Goal: Complete application form

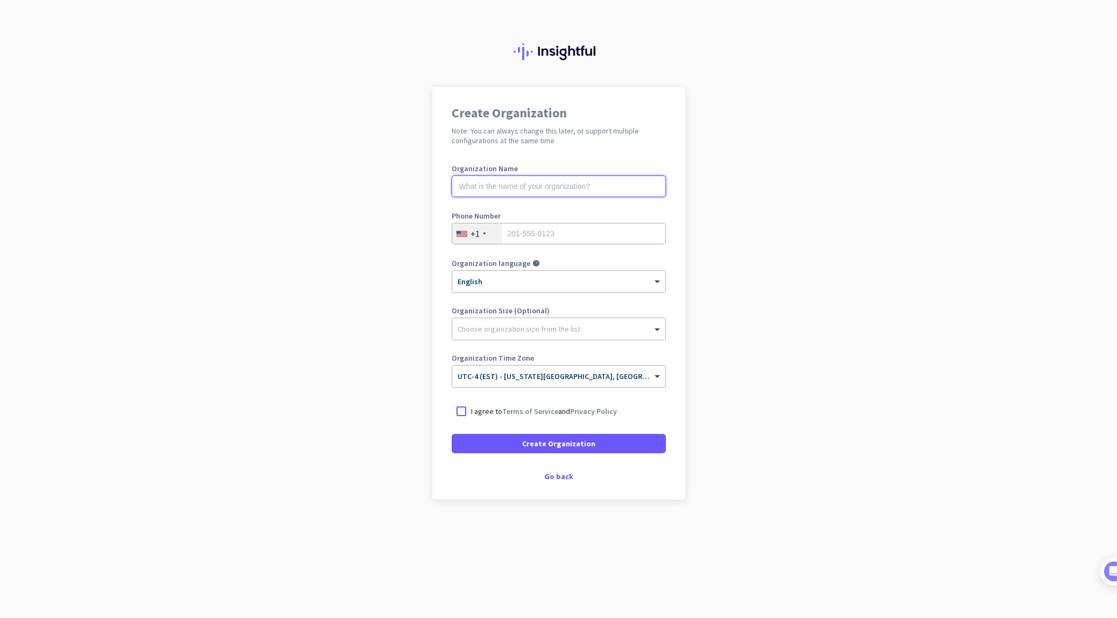
click at [518, 188] on input "text" at bounding box center [559, 187] width 214 height 22
type input "Mercor"
click at [542, 233] on input "tel" at bounding box center [559, 234] width 214 height 22
paste input "Request failed"
type input "Request failed"
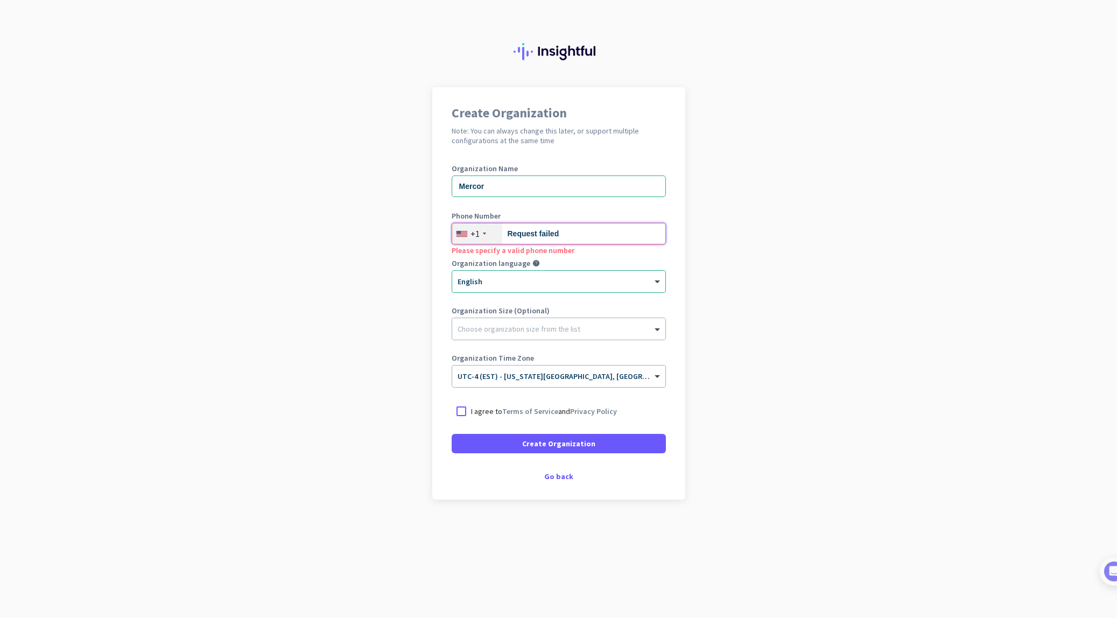
drag, startPoint x: 592, startPoint y: 232, endPoint x: 418, endPoint y: 232, distance: 174.5
click at [418, 232] on app-onboarding-organization "Create Organization Note: You can always change this later, or support multiple…" at bounding box center [558, 320] width 1117 height 466
click at [461, 411] on div at bounding box center [461, 411] width 19 height 19
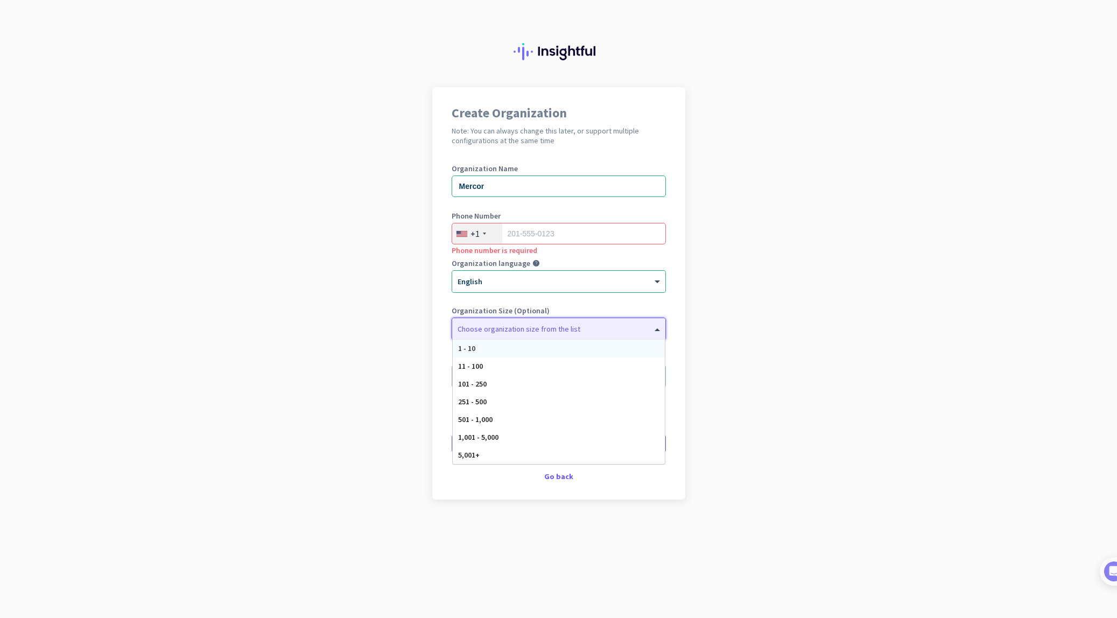
click at [486, 327] on div at bounding box center [558, 326] width 213 height 11
click at [509, 188] on input "Mercor" at bounding box center [559, 187] width 214 height 22
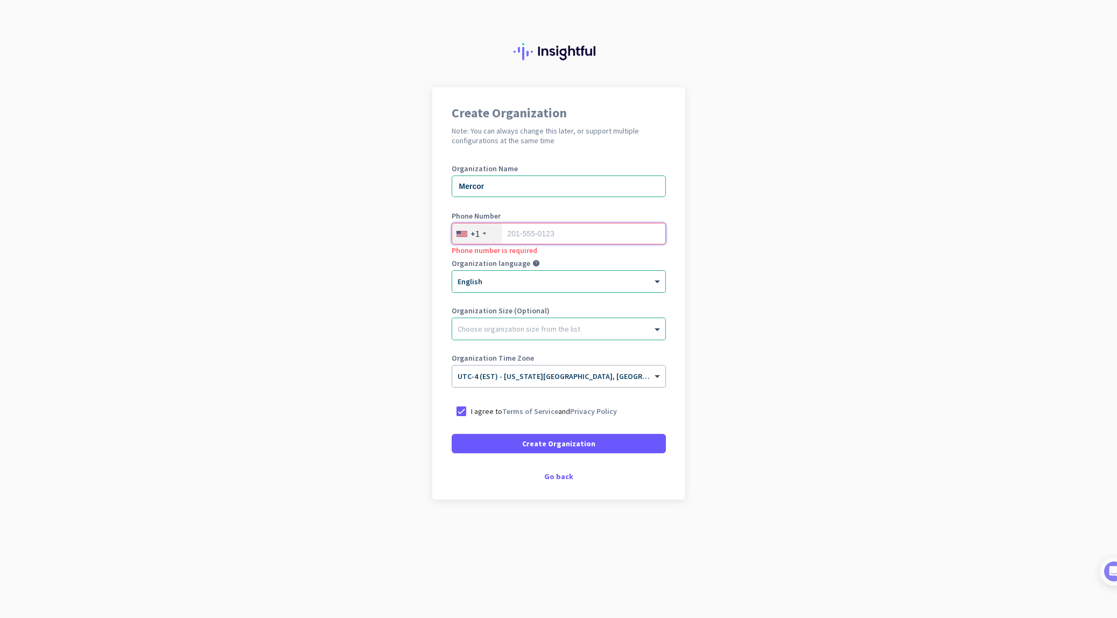
click at [523, 228] on input "tel" at bounding box center [559, 234] width 214 height 22
drag, startPoint x: 514, startPoint y: 187, endPoint x: 435, endPoint y: 182, distance: 78.8
click at [435, 182] on div "Create Organization Note: You can always change this later, or support multiple…" at bounding box center [558, 293] width 253 height 413
type input "[PERSON_NAME]"
type input "2024896986"
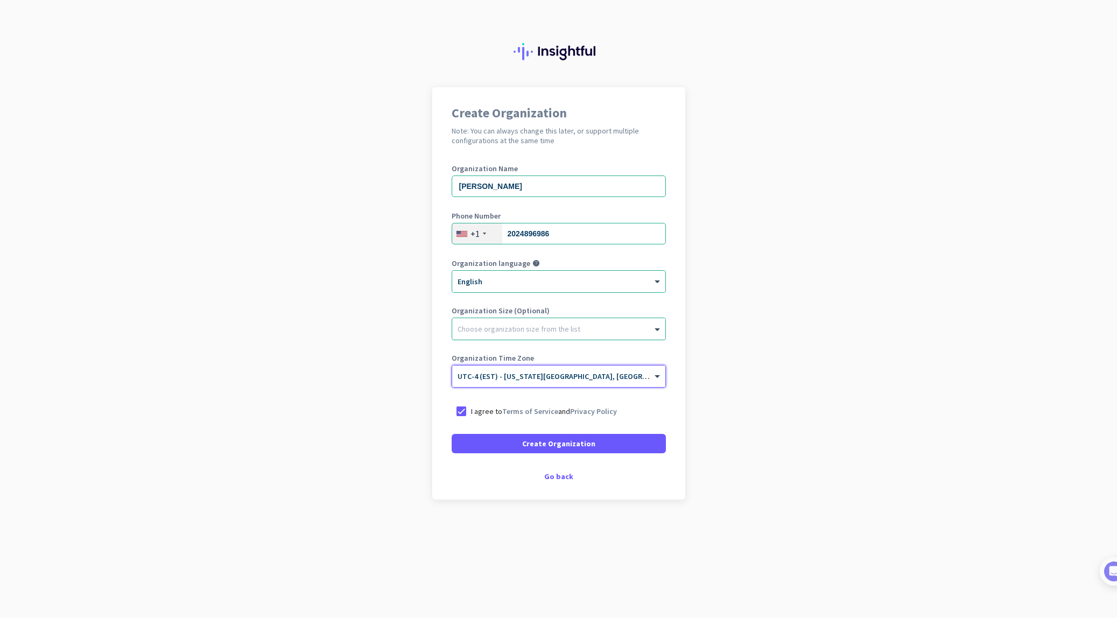
click at [493, 332] on div "Choose organization size from the list" at bounding box center [519, 329] width 123 height 10
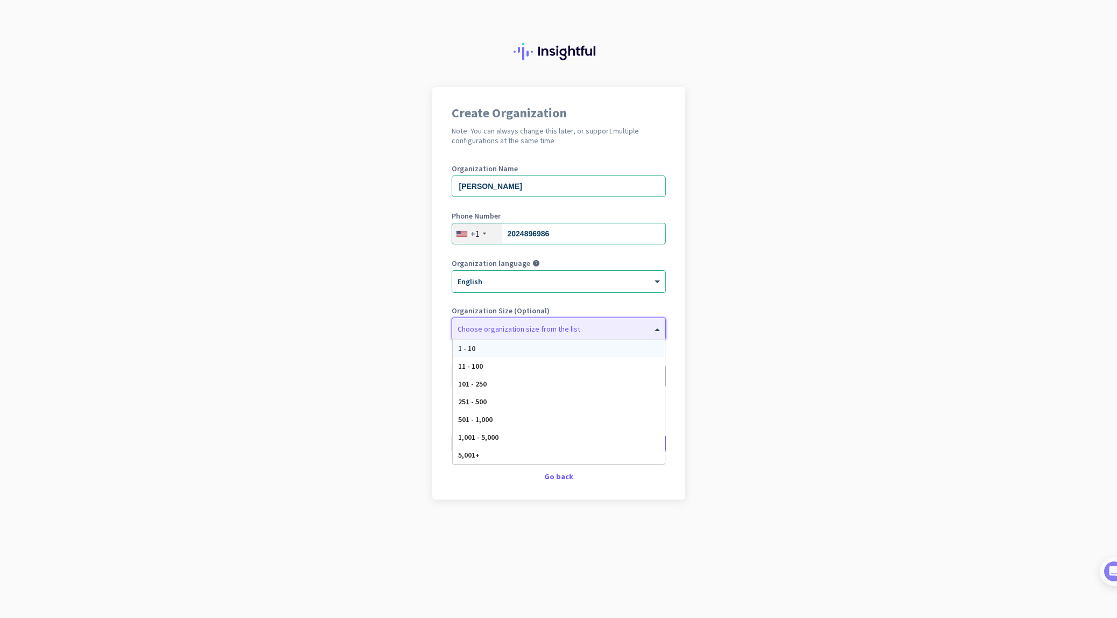
click at [490, 353] on div "1 - 10" at bounding box center [559, 349] width 212 height 18
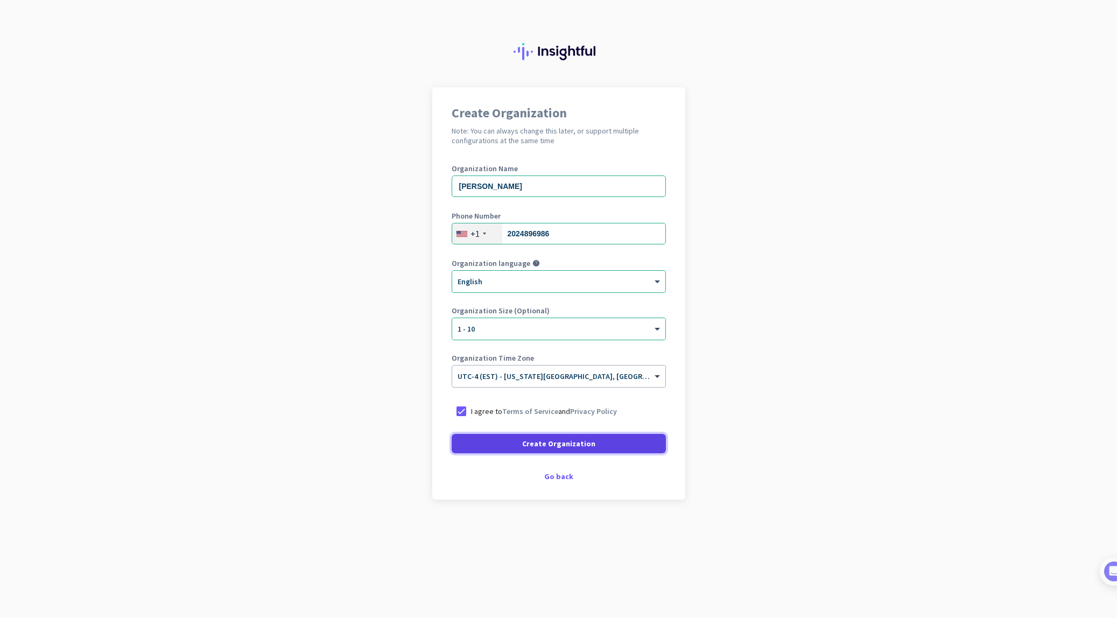
click at [528, 443] on span "Create Organization" at bounding box center [558, 443] width 73 height 11
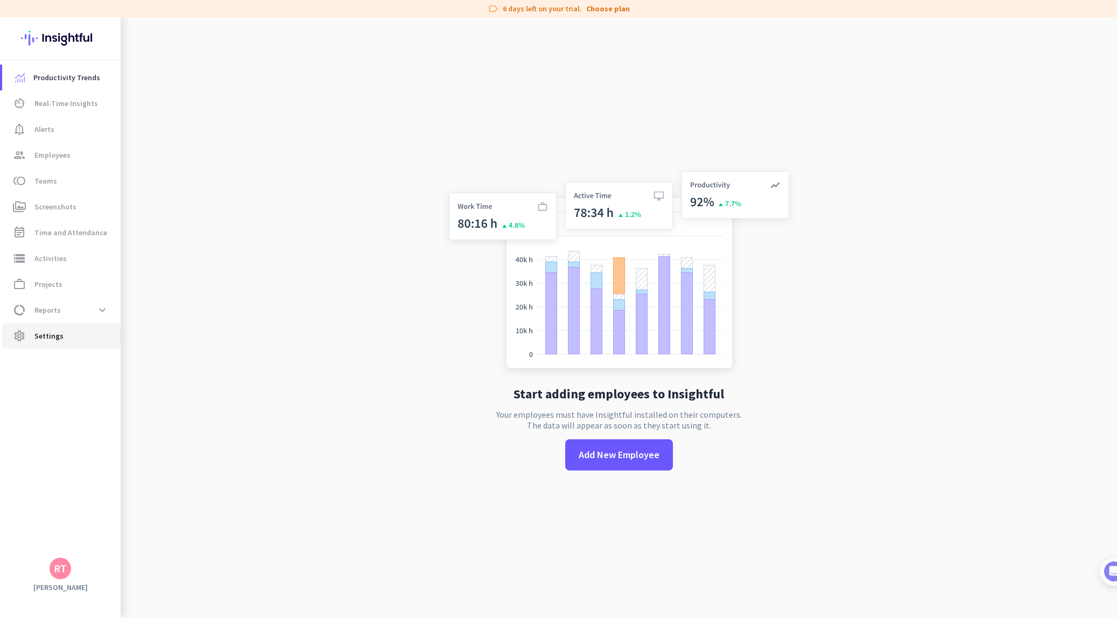
click at [60, 339] on span "Settings" at bounding box center [48, 336] width 29 height 13
